Goal: Task Accomplishment & Management: Manage account settings

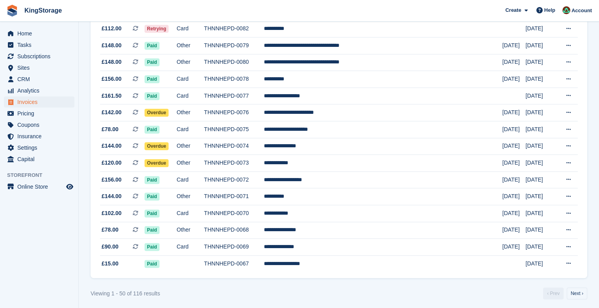
scroll to position [705, 0]
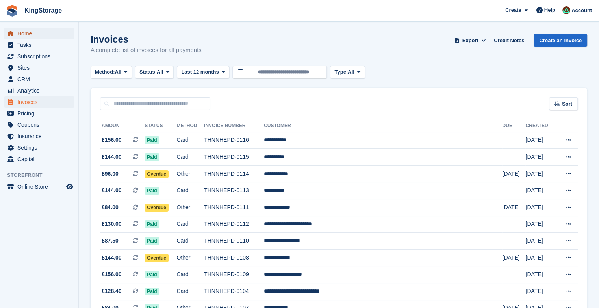
click at [24, 31] on span "Home" at bounding box center [40, 33] width 47 height 11
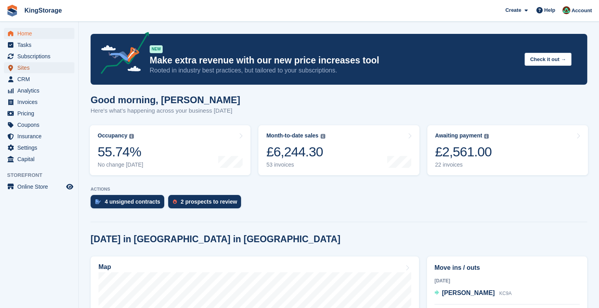
click at [36, 69] on span "Sites" at bounding box center [40, 67] width 47 height 11
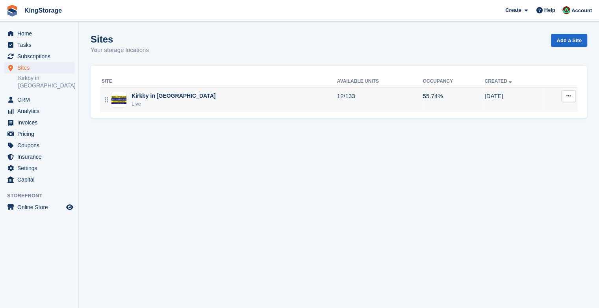
click at [150, 102] on div "Live" at bounding box center [173, 104] width 84 height 8
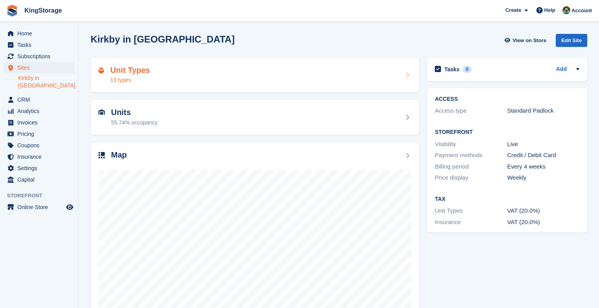
click at [114, 68] on h2 "Unit Types" at bounding box center [130, 70] width 40 height 9
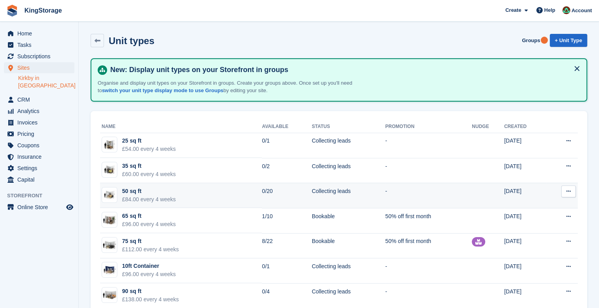
click at [566, 194] on button at bounding box center [568, 191] width 15 height 12
click at [525, 204] on p "Edit unit type" at bounding box center [537, 206] width 68 height 10
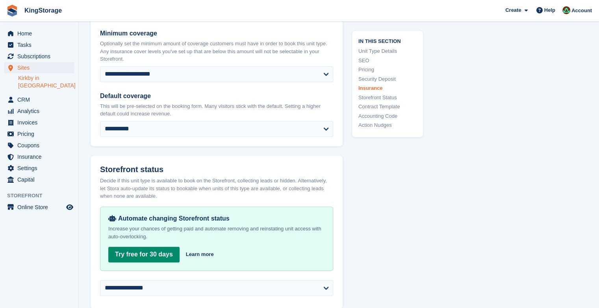
scroll to position [1118, 0]
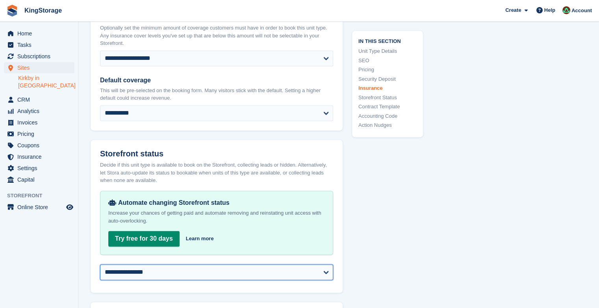
click at [325, 270] on select "**********" at bounding box center [216, 272] width 233 height 16
